Goal: Task Accomplishment & Management: Manage account settings

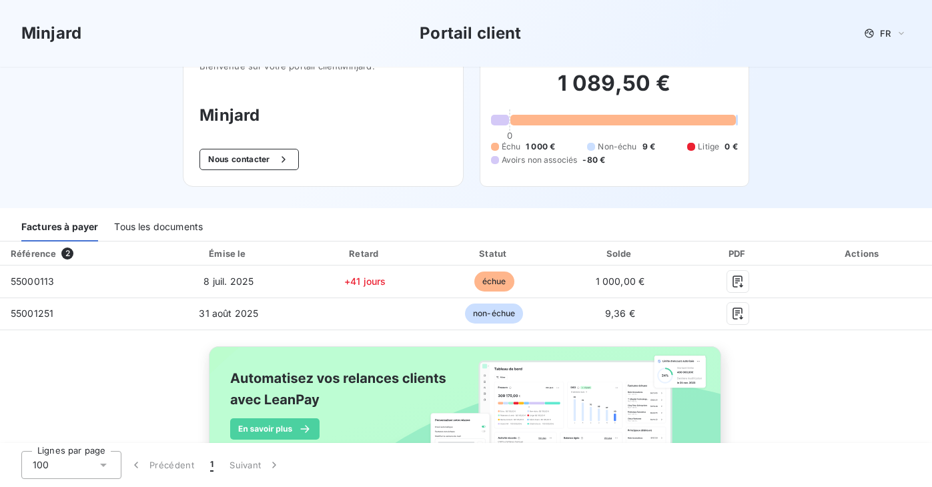
scroll to position [35, 0]
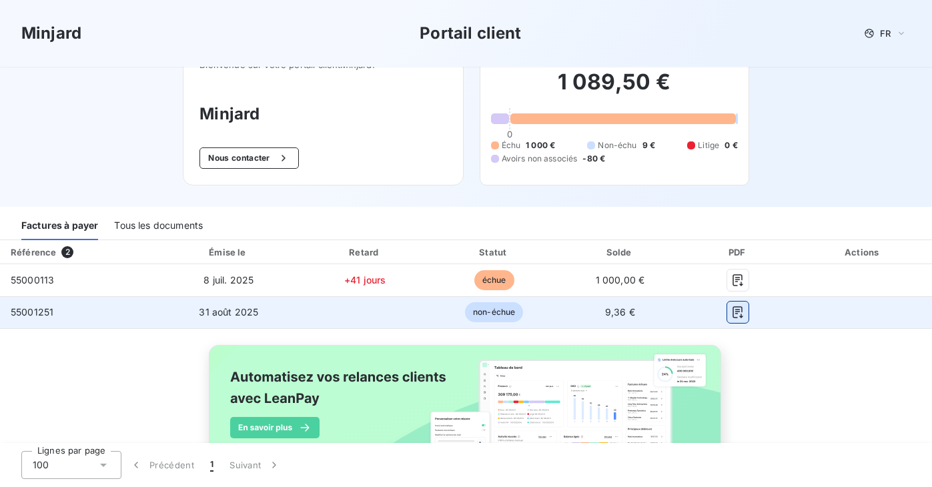
click at [743, 314] on icon "button" at bounding box center [738, 312] width 10 height 12
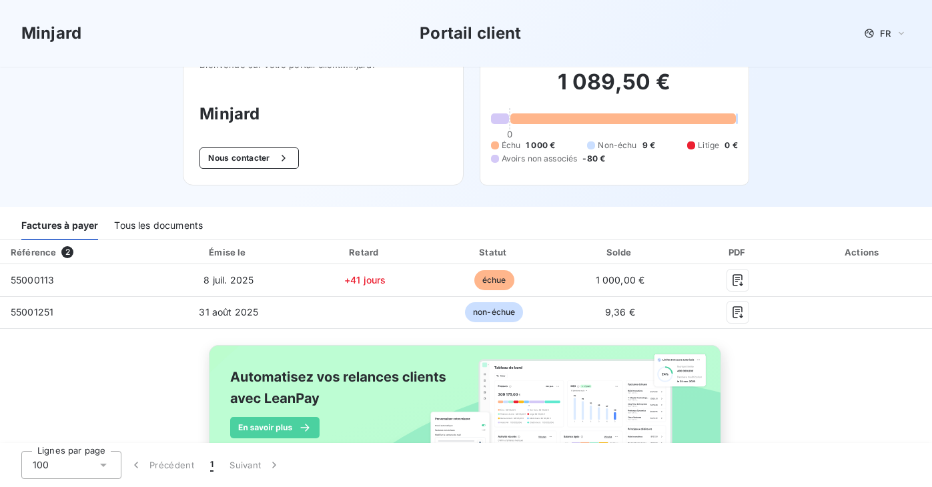
click at [187, 226] on div "Tous les documents" at bounding box center [158, 226] width 89 height 28
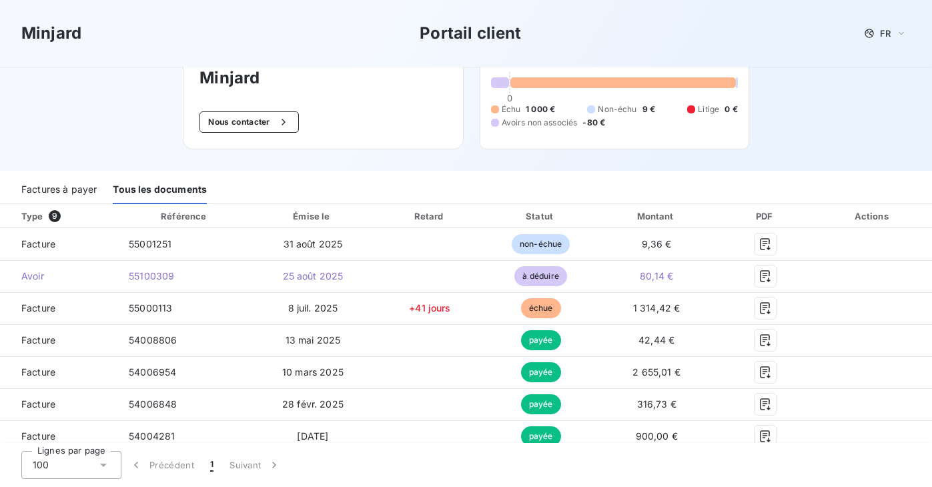
scroll to position [82, 0]
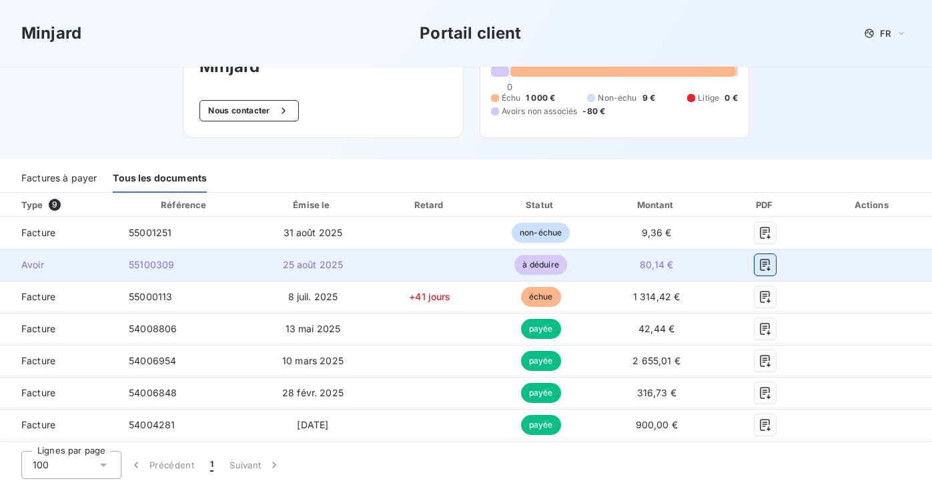
click at [771, 266] on icon "button" at bounding box center [766, 265] width 10 height 12
click at [772, 263] on icon "button" at bounding box center [765, 264] width 13 height 13
click at [772, 266] on icon "button" at bounding box center [765, 264] width 13 height 13
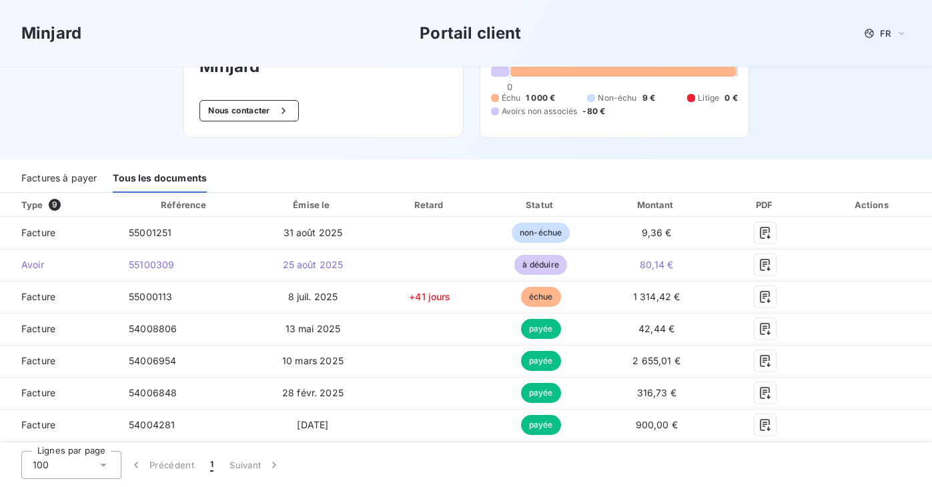
click at [565, 144] on div "Bienvenue sur votre portail client Minjard . Minjard Nous contacter MR SAVOYE S…" at bounding box center [465, 72] width 608 height 175
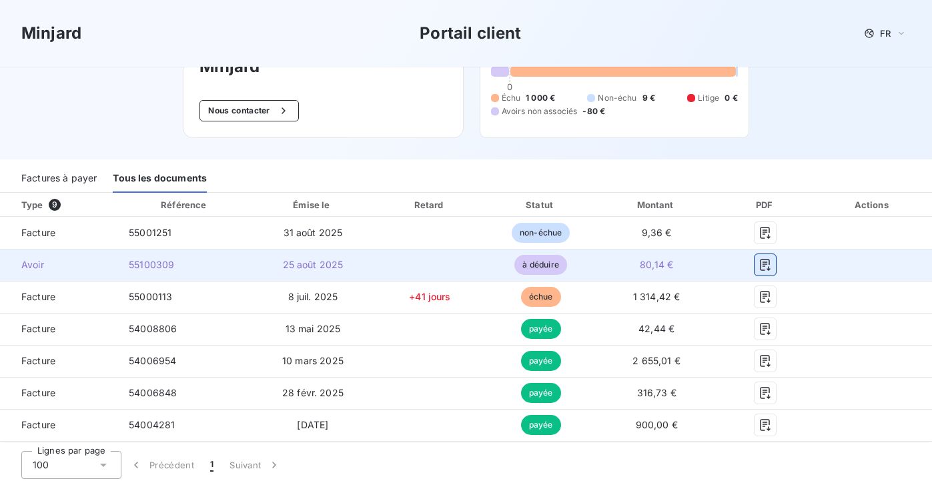
click at [772, 268] on icon "button" at bounding box center [765, 264] width 13 height 13
click at [775, 265] on button "button" at bounding box center [765, 264] width 21 height 21
click at [772, 265] on icon "button" at bounding box center [765, 264] width 13 height 13
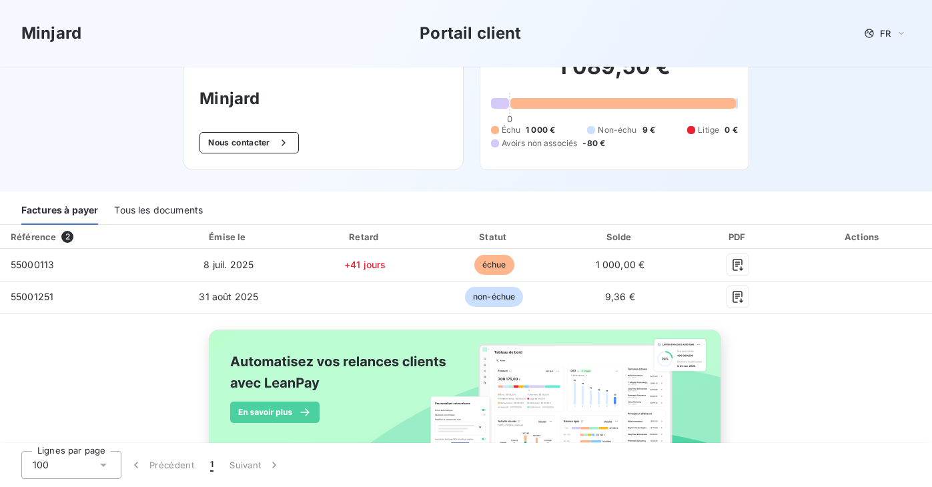
scroll to position [53, 0]
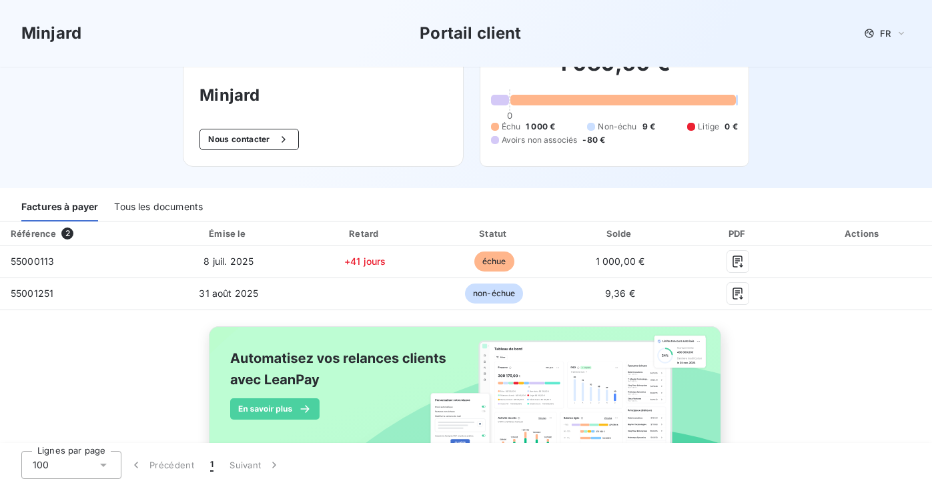
click at [188, 203] on div "Tous les documents" at bounding box center [158, 207] width 89 height 28
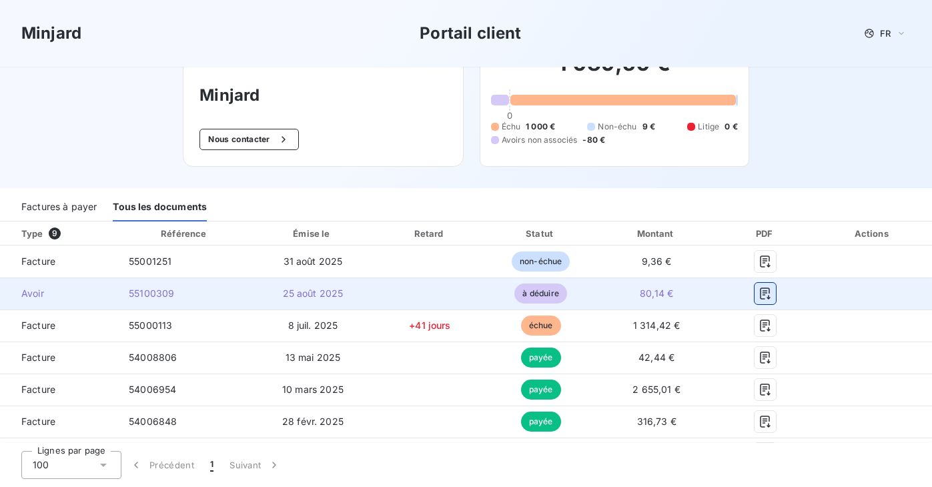
click at [772, 292] on icon "button" at bounding box center [765, 293] width 13 height 13
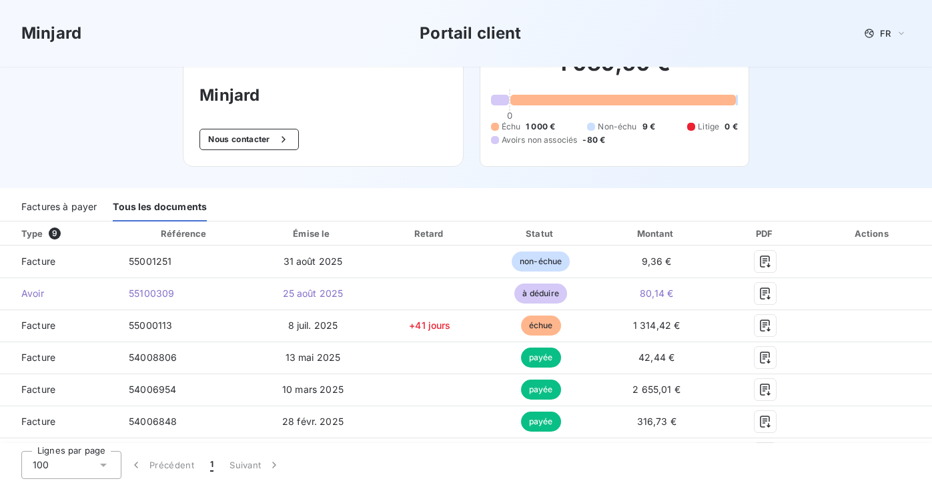
click at [486, 295] on td at bounding box center [430, 294] width 112 height 32
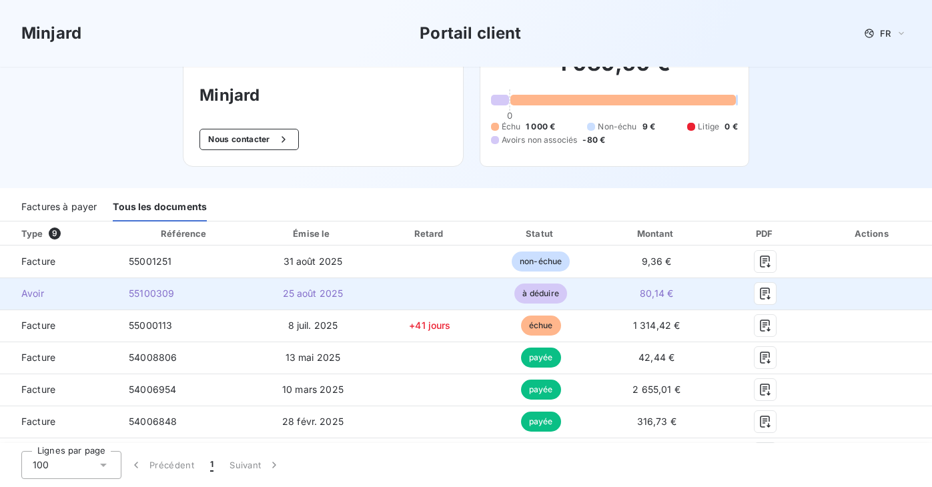
click at [252, 292] on td "55100309" at bounding box center [184, 294] width 133 height 32
click at [772, 296] on icon "button" at bounding box center [765, 293] width 13 height 13
